Goal: Navigation & Orientation: Find specific page/section

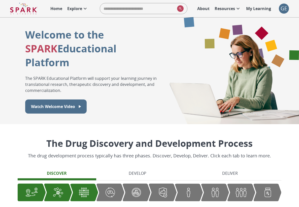
click at [227, 8] on p "Resources" at bounding box center [225, 9] width 20 height 6
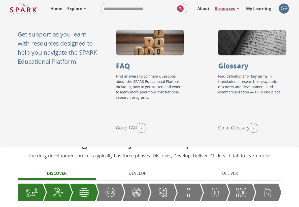
click at [256, 10] on p "My Learning" at bounding box center [258, 9] width 25 height 6
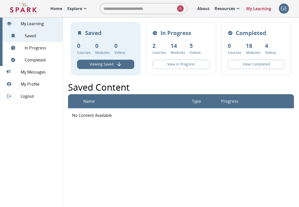
click at [59, 9] on p "Home" at bounding box center [56, 9] width 12 height 6
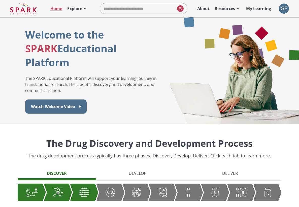
click at [74, 11] on p "Explore" at bounding box center [74, 9] width 15 height 6
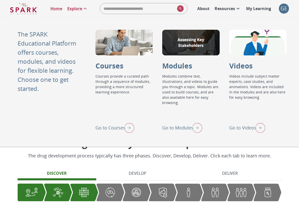
click at [206, 6] on p "About" at bounding box center [204, 9] width 12 height 6
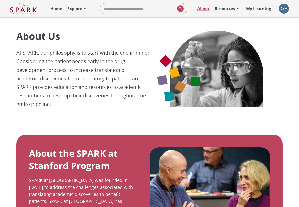
click at [282, 8] on div "GE" at bounding box center [284, 9] width 10 height 10
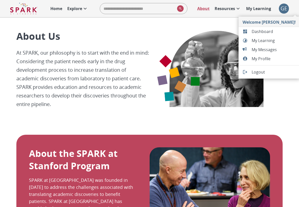
click at [255, 28] on li "Dashboard" at bounding box center [269, 31] width 61 height 9
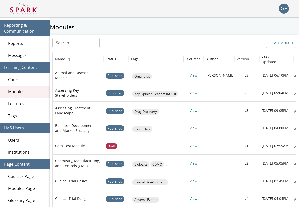
click at [22, 7] on img at bounding box center [23, 9] width 27 height 12
